Goal: Information Seeking & Learning: Find contact information

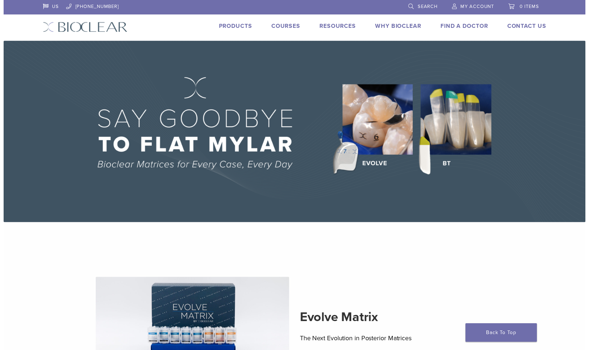
scroll to position [316, 0]
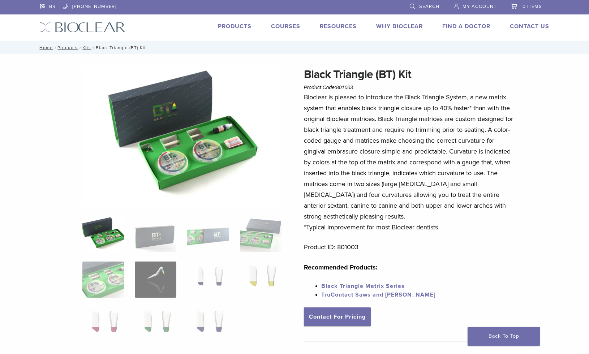
click at [237, 22] on li "Products" at bounding box center [235, 26] width 34 height 9
click at [237, 26] on link "Products" at bounding box center [235, 26] width 34 height 7
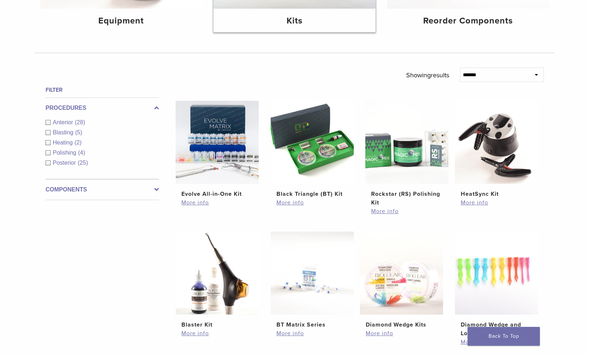
scroll to position [195, 0]
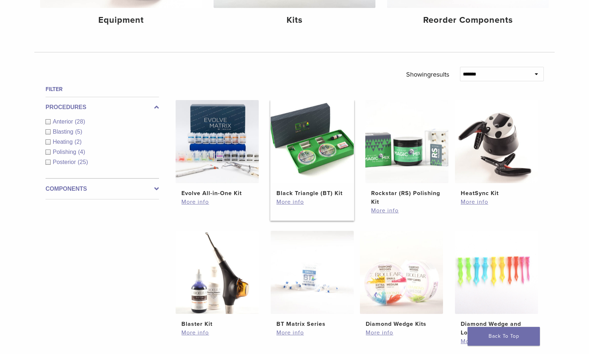
click at [312, 151] on img at bounding box center [312, 141] width 83 height 83
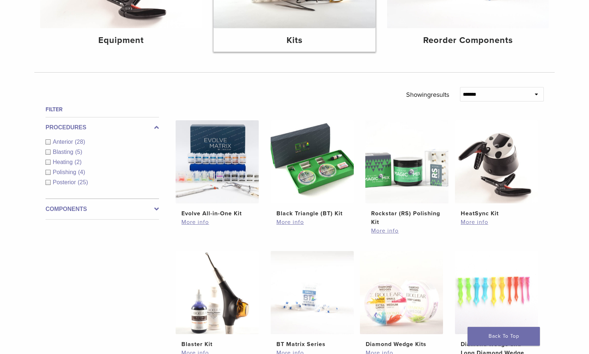
scroll to position [0, 0]
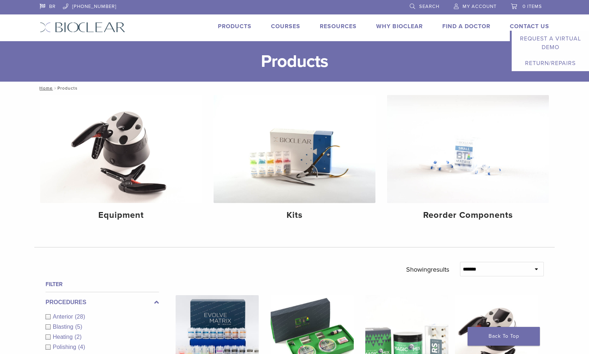
click at [526, 26] on link "Contact Us" at bounding box center [529, 26] width 39 height 7
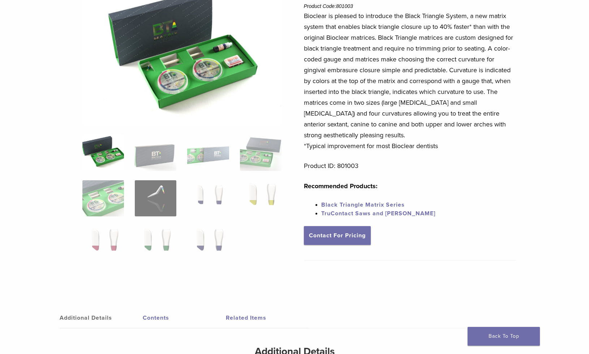
scroll to position [83, 0]
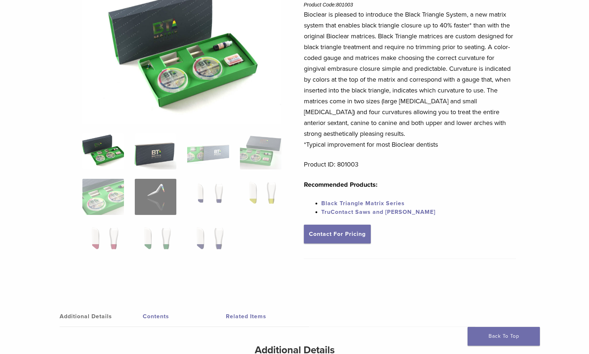
click at [154, 156] on img at bounding box center [156, 151] width 42 height 36
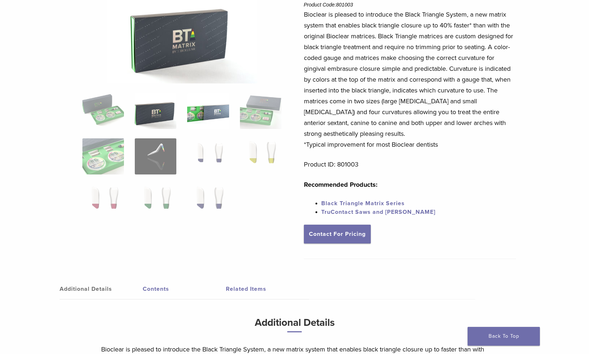
click at [208, 116] on img at bounding box center [208, 111] width 42 height 36
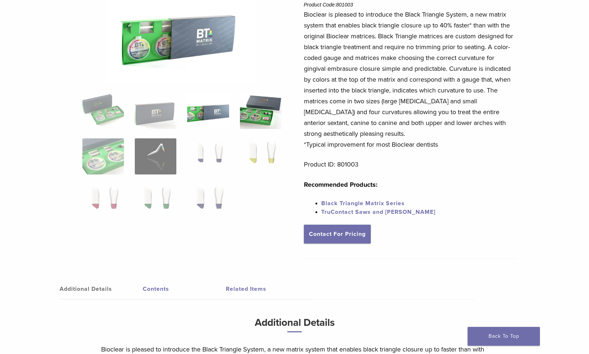
click at [264, 108] on img at bounding box center [261, 111] width 42 height 36
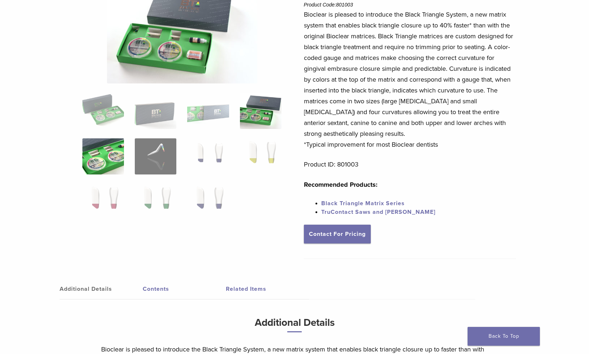
click at [107, 153] on img at bounding box center [103, 156] width 42 height 36
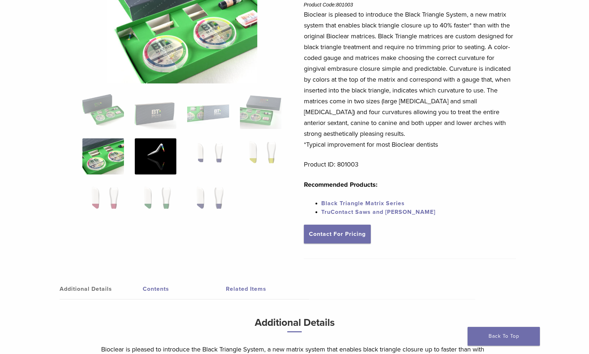
click at [155, 157] on img at bounding box center [156, 156] width 42 height 36
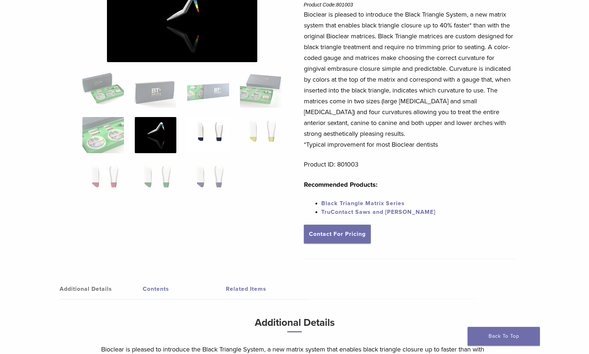
click at [219, 133] on img at bounding box center [208, 135] width 42 height 36
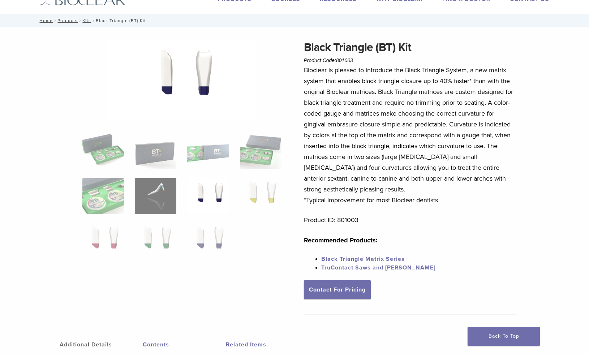
scroll to position [25, 0]
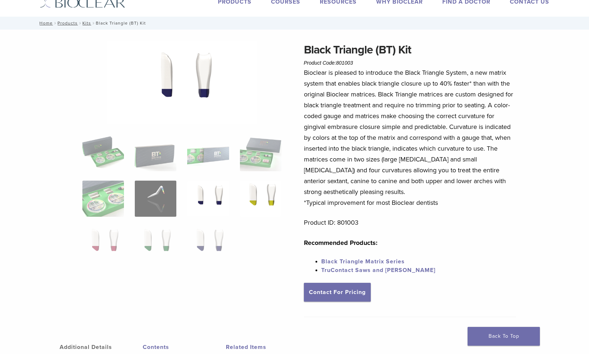
click at [265, 197] on img at bounding box center [261, 199] width 42 height 36
click at [115, 243] on img at bounding box center [103, 244] width 42 height 36
click at [158, 243] on img at bounding box center [156, 244] width 42 height 36
click at [204, 242] on img at bounding box center [208, 244] width 42 height 36
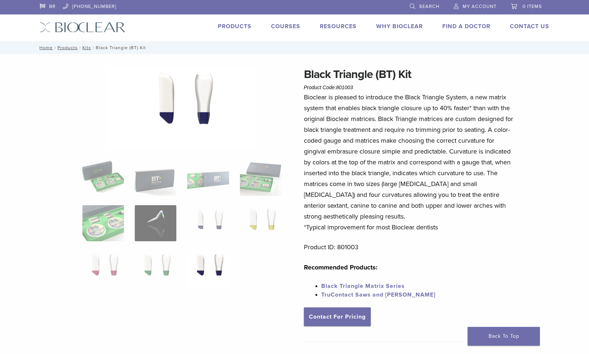
click at [46, 122] on div "Black Triangle (BT) Kit Product Code: 801003 $ 470.40 Black Triangle (BT) Kit P…" at bounding box center [294, 276] width 520 height 421
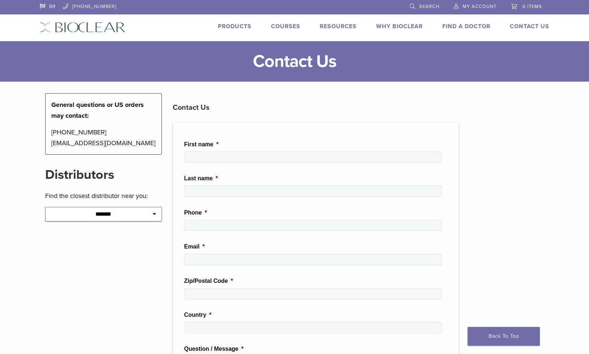
click at [153, 213] on icon at bounding box center [154, 213] width 3 height 5
click at [155, 213] on icon at bounding box center [154, 213] width 3 height 5
click at [141, 267] on div "**********" at bounding box center [103, 323] width 127 height 461
click at [154, 216] on icon at bounding box center [154, 213] width 3 height 5
click at [91, 245] on div "**********" at bounding box center [103, 323] width 127 height 461
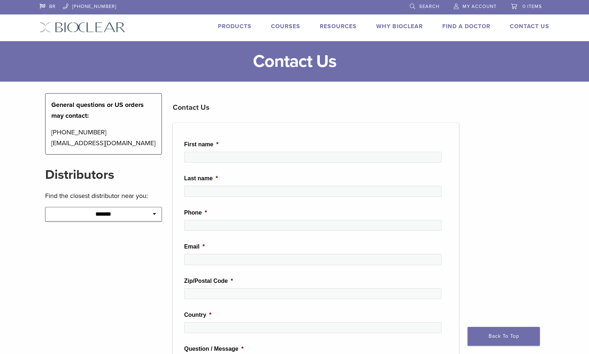
drag, startPoint x: 159, startPoint y: 198, endPoint x: 157, endPoint y: 205, distance: 7.8
click at [159, 198] on p "Find the closest distributor near you:" at bounding box center [103, 195] width 117 height 11
click at [157, 207] on select "**********" at bounding box center [103, 214] width 117 height 14
